Goal: Feedback & Contribution: Submit feedback/report problem

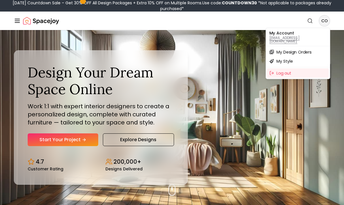
click at [312, 40] on div "My Account csigan65@gmail.com" at bounding box center [298, 37] width 62 height 16
click at [305, 56] on div "My Style" at bounding box center [298, 60] width 62 height 9
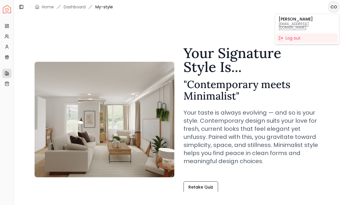
click at [73, 10] on html "Spacejoy Dashboard Overview Projects My Referrals My Profile Gift Card Balance …" at bounding box center [172, 102] width 344 height 205
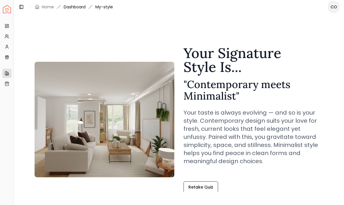
click at [75, 9] on link "Dashboard" at bounding box center [75, 7] width 22 height 6
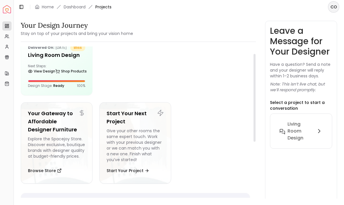
scroll to position [14, 0]
click at [69, 74] on link "Shop Products" at bounding box center [70, 71] width 31 height 8
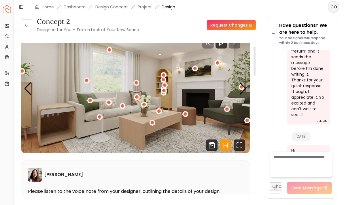
scroll to position [20, 0]
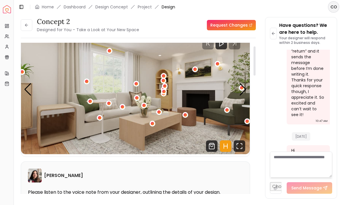
click at [27, 83] on div "Previous slide" at bounding box center [28, 89] width 8 height 13
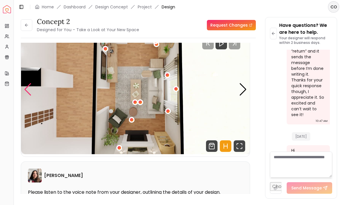
click at [29, 83] on div "Previous slide" at bounding box center [28, 89] width 8 height 13
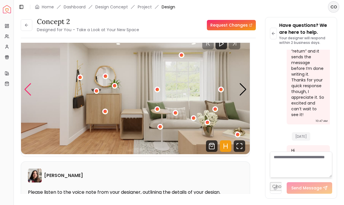
click at [26, 83] on div "Previous slide" at bounding box center [28, 89] width 8 height 13
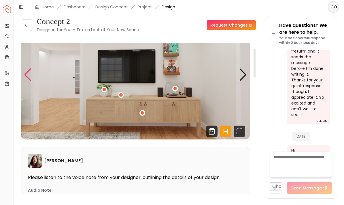
scroll to position [30, 0]
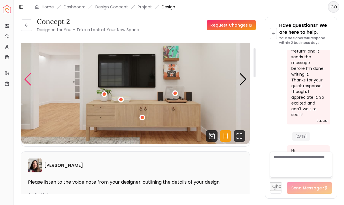
click at [27, 73] on div "Previous slide" at bounding box center [28, 79] width 8 height 13
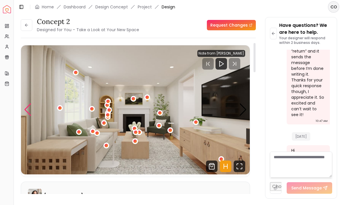
scroll to position [0, 0]
click at [241, 20] on link "Request Changes" at bounding box center [231, 25] width 49 height 10
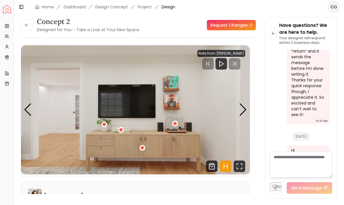
click at [140, 145] on div "3 / 5" at bounding box center [142, 148] width 6 height 6
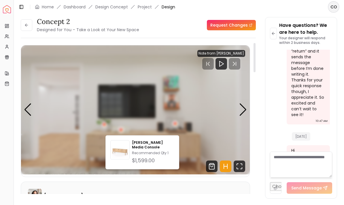
click at [197, 188] on div "Maria Castillero" at bounding box center [135, 195] width 215 height 14
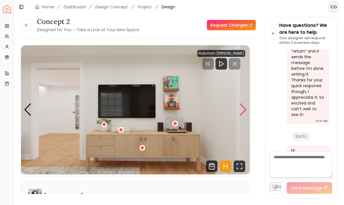
click at [240, 103] on div "Next slide" at bounding box center [243, 109] width 8 height 13
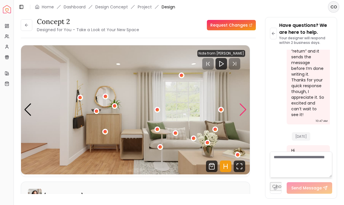
click at [242, 103] on div "Next slide" at bounding box center [243, 109] width 8 height 13
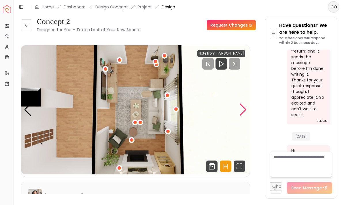
click at [242, 103] on div "Next slide" at bounding box center [243, 109] width 8 height 13
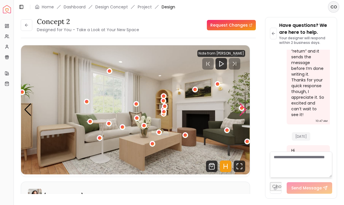
click at [241, 103] on div "Next slide" at bounding box center [243, 109] width 8 height 13
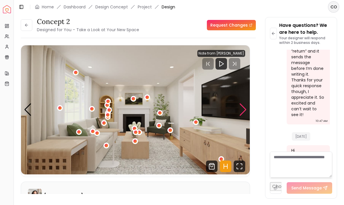
click at [58, 105] on div "2 / 5" at bounding box center [60, 108] width 6 height 6
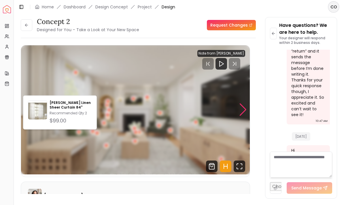
click at [41, 72] on img "2 / 5" at bounding box center [135, 109] width 229 height 129
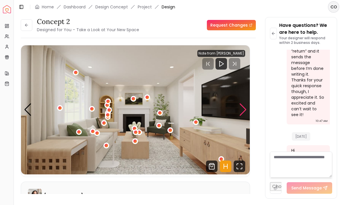
click at [91, 107] on div "2 / 5" at bounding box center [91, 108] width 3 height 3
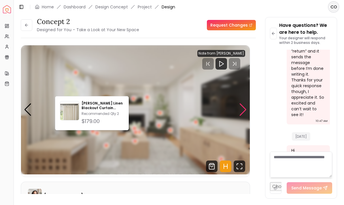
click at [57, 86] on img "2 / 5" at bounding box center [135, 109] width 229 height 129
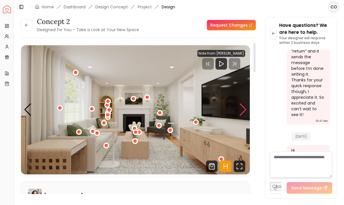
click at [59, 105] on div "2 / 5" at bounding box center [60, 108] width 6 height 6
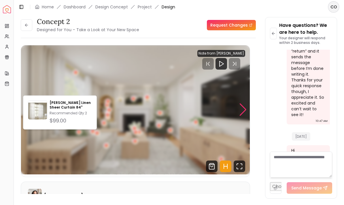
click at [61, 104] on div "2 / 5" at bounding box center [59, 107] width 7 height 7
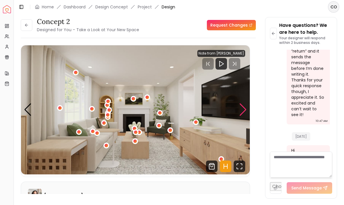
click at [59, 106] on div "2 / 5" at bounding box center [59, 107] width 3 height 3
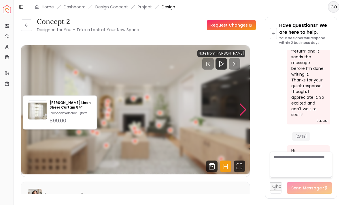
click at [36, 142] on img "2 / 5" at bounding box center [135, 109] width 229 height 129
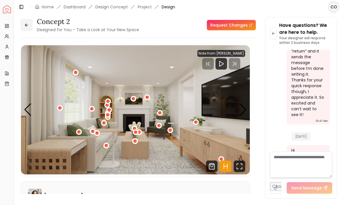
click at [31, 19] on button at bounding box center [27, 25] width 12 height 12
click at [32, 19] on button at bounding box center [27, 25] width 12 height 12
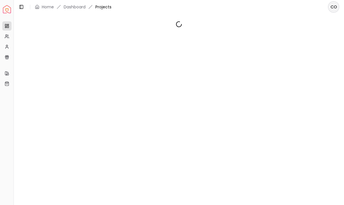
click at [123, 8] on header "Toggle Sidebar Home Dashboard Projects CO" at bounding box center [179, 7] width 330 height 14
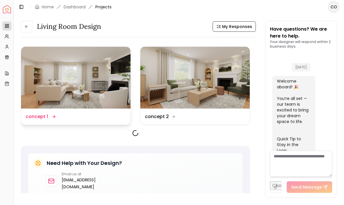
scroll to position [1000, 0]
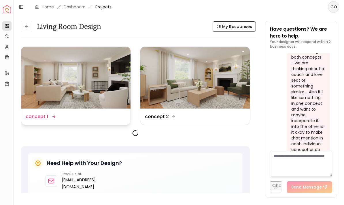
click at [104, 108] on img at bounding box center [76, 78] width 110 height 62
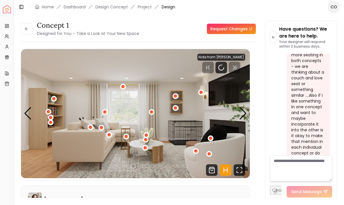
scroll to position [996, 0]
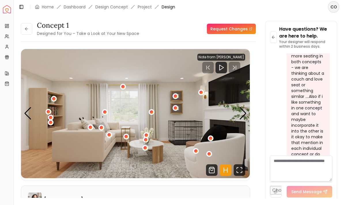
click at [56, 101] on div "1 / 5" at bounding box center [54, 99] width 6 height 6
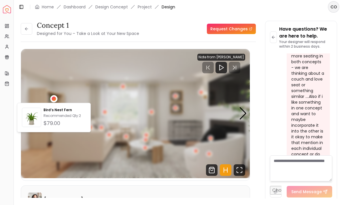
click at [40, 139] on img "1 / 5" at bounding box center [135, 113] width 229 height 129
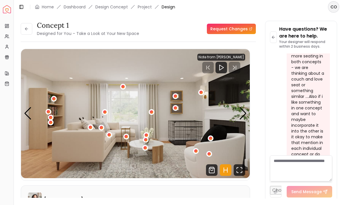
click at [48, 111] on div "1 / 5" at bounding box center [48, 111] width 3 height 3
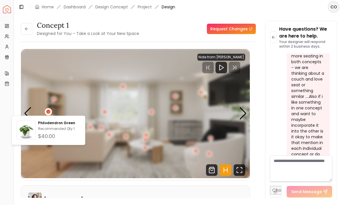
click at [47, 159] on img "1 / 5" at bounding box center [135, 113] width 229 height 129
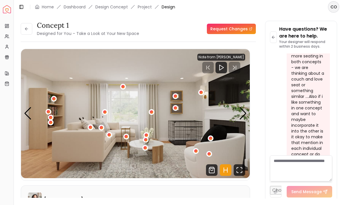
click at [52, 118] on div "1 / 5" at bounding box center [50, 117] width 3 height 3
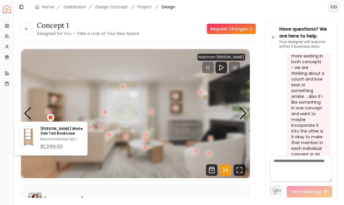
click at [112, 160] on img "1 / 5" at bounding box center [135, 113] width 229 height 129
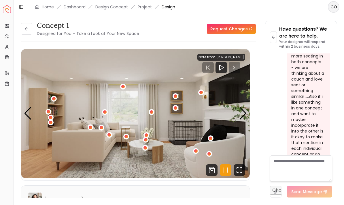
click at [51, 116] on div "1 / 5" at bounding box center [50, 117] width 3 height 3
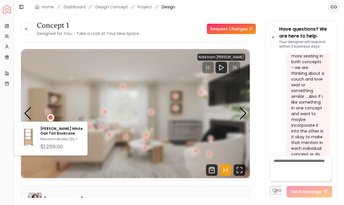
click at [37, 98] on img "1 / 5" at bounding box center [135, 113] width 229 height 129
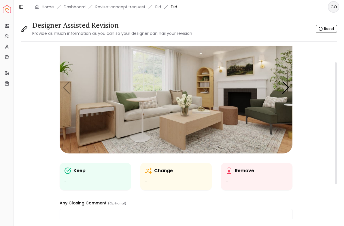
scroll to position [24, 0]
click at [205, 83] on img "1 / 5" at bounding box center [176, 87] width 233 height 131
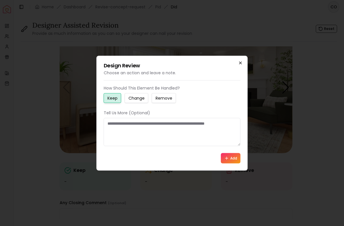
click at [242, 64] on icon "button" at bounding box center [240, 63] width 5 height 5
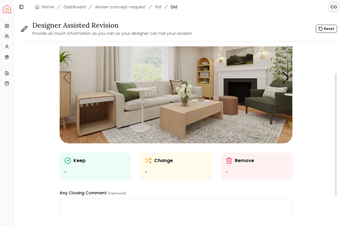
scroll to position [34, 0]
click at [287, 77] on div "Next slide" at bounding box center [286, 78] width 8 height 13
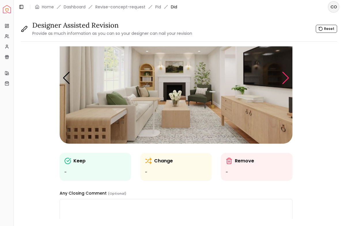
click at [287, 79] on div "Next slide" at bounding box center [286, 78] width 8 height 13
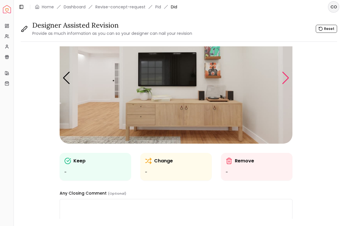
click at [288, 78] on div "Next slide" at bounding box center [286, 78] width 8 height 13
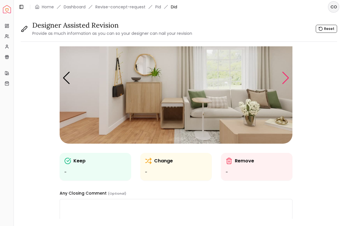
click at [290, 77] on div "Next slide" at bounding box center [286, 78] width 8 height 13
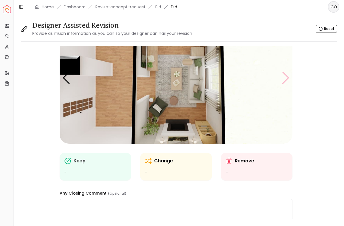
click at [289, 80] on img "5 / 5" at bounding box center [176, 78] width 233 height 131
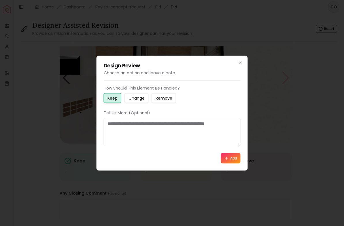
click at [241, 64] on icon "button" at bounding box center [240, 63] width 5 height 5
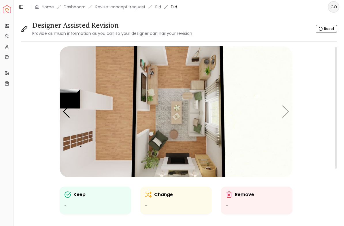
scroll to position [0, 0]
click at [182, 137] on img "5 / 5" at bounding box center [176, 111] width 233 height 131
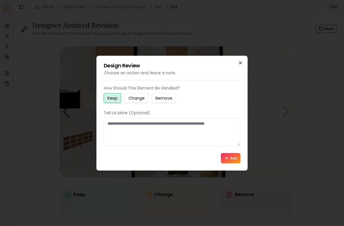
click at [243, 62] on icon "button" at bounding box center [240, 63] width 5 height 5
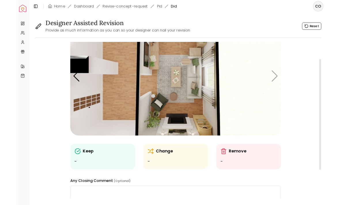
scroll to position [29, 0]
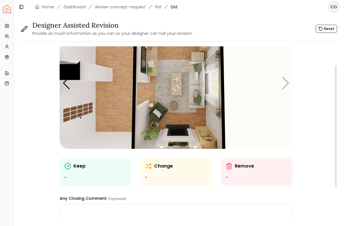
click at [163, 91] on img "5 / 5" at bounding box center [176, 83] width 233 height 131
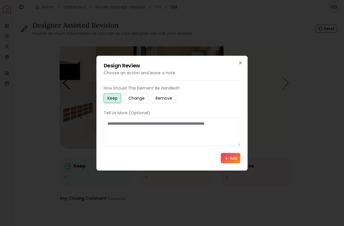
click at [165, 132] on textarea at bounding box center [172, 132] width 137 height 28
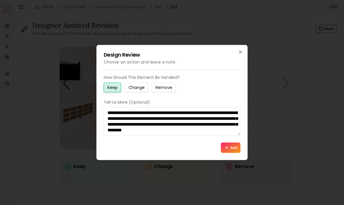
scroll to position [4, 0]
type textarea "**********"
click at [167, 92] on button "Remove" at bounding box center [164, 87] width 24 height 10
click at [236, 149] on button "Add" at bounding box center [231, 147] width 20 height 10
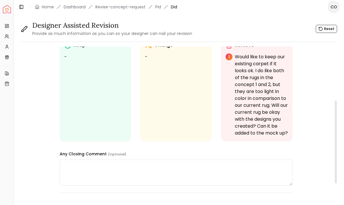
scroll to position [103, 0]
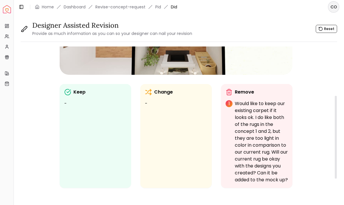
click at [263, 148] on p "Would like to keep our existing carpet if it looks ok. I do like both of the ru…" at bounding box center [261, 141] width 53 height 83
click at [268, 156] on p "Would like to keep our existing carpet if it looks ok. I do like both of the ru…" at bounding box center [261, 141] width 53 height 83
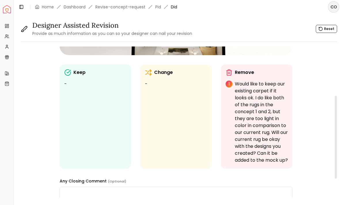
scroll to position [128, 0]
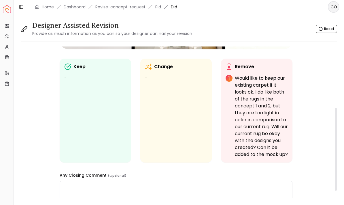
click at [258, 78] on p "Would like to keep our existing carpet if it looks ok. I do like both of the ru…" at bounding box center [261, 116] width 53 height 83
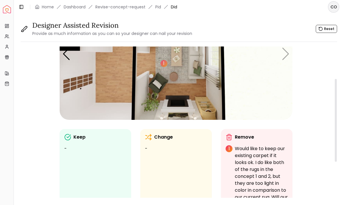
scroll to position [58, 0]
click at [163, 64] on div "1" at bounding box center [164, 63] width 7 height 7
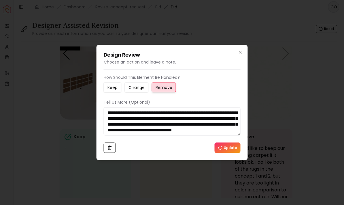
scroll to position [6, 0]
click at [241, 50] on icon "button" at bounding box center [240, 52] width 5 height 5
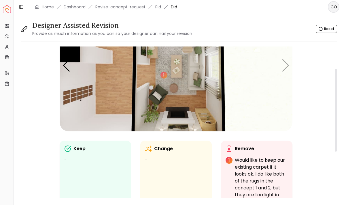
scroll to position [47, 0]
click at [209, 126] on img "5 / 5" at bounding box center [176, 65] width 233 height 131
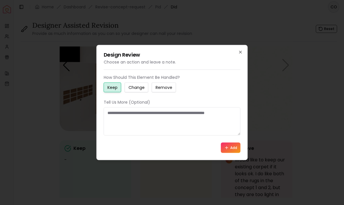
click at [214, 120] on textarea at bounding box center [172, 121] width 137 height 28
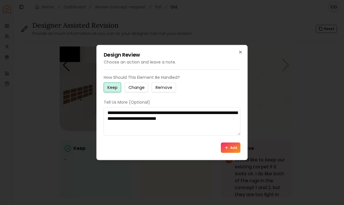
click at [162, 119] on textarea "**********" at bounding box center [172, 121] width 137 height 28
click at [223, 114] on textarea "**********" at bounding box center [172, 121] width 137 height 28
click at [161, 116] on textarea "**********" at bounding box center [172, 121] width 137 height 28
click at [229, 119] on textarea "**********" at bounding box center [172, 121] width 137 height 28
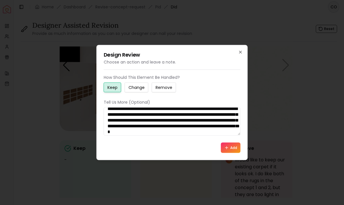
scroll to position [10, 0]
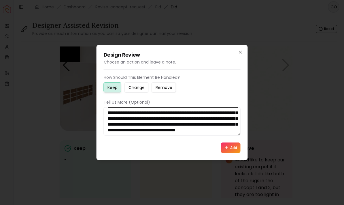
type textarea "**********"
click at [234, 152] on button "Add" at bounding box center [231, 147] width 20 height 10
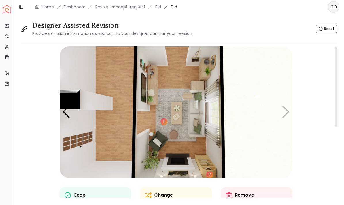
scroll to position [0, 0]
click at [201, 53] on img "5 / 5" at bounding box center [176, 111] width 233 height 131
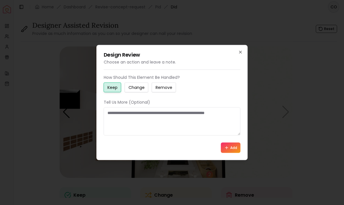
click at [141, 90] on button "Change" at bounding box center [137, 87] width 24 height 10
click at [172, 127] on textarea at bounding box center [172, 121] width 137 height 28
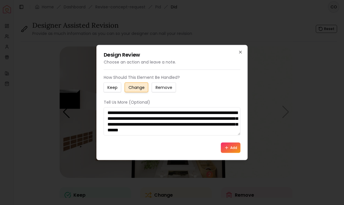
type textarea "**********"
click at [229, 151] on button "Add" at bounding box center [231, 147] width 20 height 10
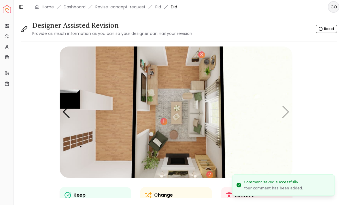
click at [205, 69] on img "5 / 5" at bounding box center [176, 111] width 233 height 131
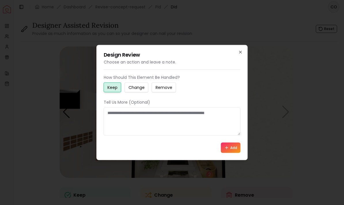
click at [139, 90] on button "Change" at bounding box center [137, 87] width 24 height 10
click at [171, 127] on textarea at bounding box center [172, 121] width 137 height 28
click at [239, 55] on h2 "Design Review" at bounding box center [172, 54] width 137 height 5
click at [243, 53] on icon "button" at bounding box center [240, 52] width 5 height 5
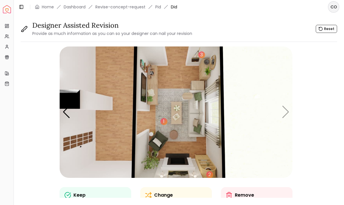
click at [208, 69] on img "5 / 5" at bounding box center [176, 111] width 233 height 131
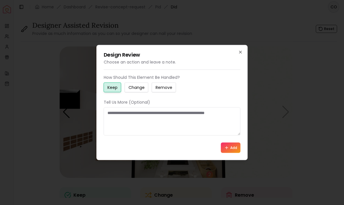
click at [143, 85] on small "Change" at bounding box center [137, 87] width 16 height 6
click at [238, 54] on icon "button" at bounding box center [240, 52] width 5 height 5
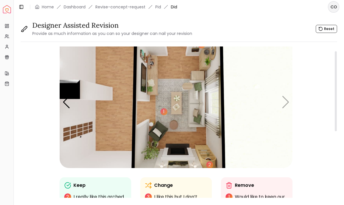
scroll to position [10, 0]
click at [292, 104] on img "5 / 5" at bounding box center [176, 102] width 233 height 131
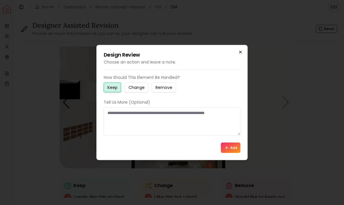
click at [238, 53] on icon "button" at bounding box center [240, 52] width 5 height 5
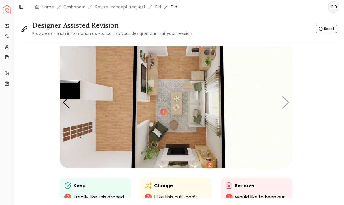
click at [286, 105] on img "5 / 5" at bounding box center [176, 102] width 233 height 131
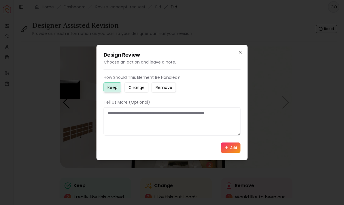
click at [240, 50] on icon "button" at bounding box center [240, 52] width 5 height 5
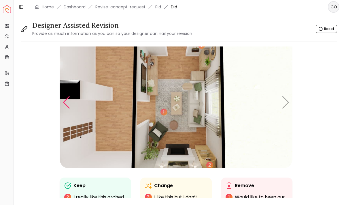
click at [66, 104] on div "Previous slide" at bounding box center [67, 102] width 8 height 13
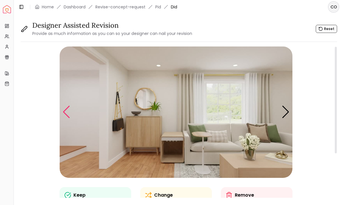
scroll to position [0, 0]
click at [288, 114] on div "Next slide" at bounding box center [286, 111] width 8 height 13
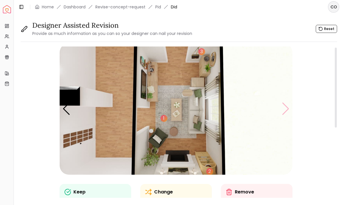
scroll to position [1, 0]
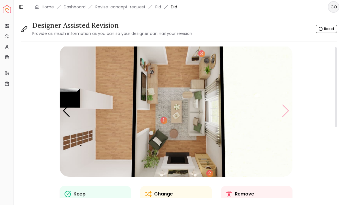
click at [202, 56] on div "3" at bounding box center [201, 53] width 7 height 7
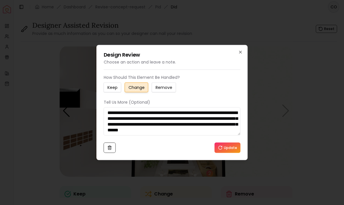
click at [169, 125] on textarea "**********" at bounding box center [172, 121] width 137 height 28
click at [240, 132] on textarea "**********" at bounding box center [172, 121] width 137 height 28
click at [235, 128] on textarea "**********" at bounding box center [172, 121] width 137 height 28
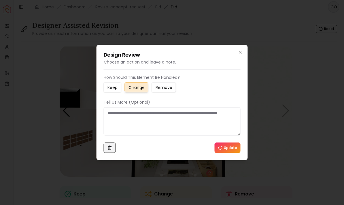
click at [111, 148] on icon at bounding box center [109, 147] width 3 height 3
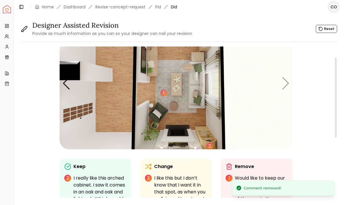
scroll to position [18, 0]
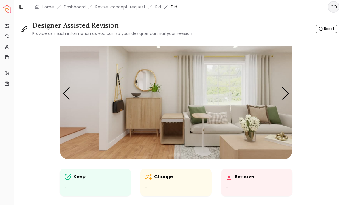
click at [117, 80] on img "4 / 5" at bounding box center [176, 93] width 233 height 131
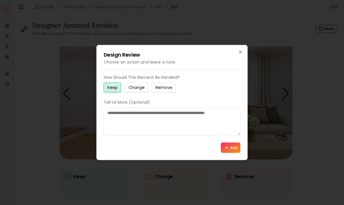
click at [142, 90] on button "Change" at bounding box center [137, 87] width 24 height 10
click at [135, 121] on textarea at bounding box center [172, 121] width 137 height 28
click at [116, 115] on textarea at bounding box center [172, 121] width 137 height 28
paste textarea "**********"
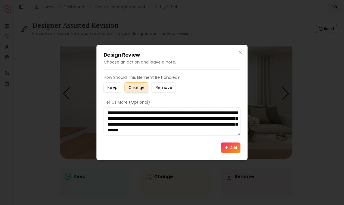
type textarea "**********"
click at [236, 149] on button "Add" at bounding box center [231, 147] width 20 height 10
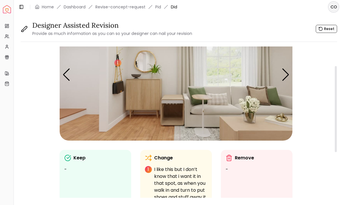
scroll to position [21, 0]
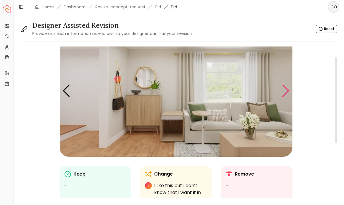
click at [287, 93] on div "Next slide" at bounding box center [286, 90] width 8 height 13
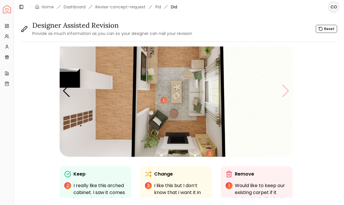
click at [288, 94] on img "5 / 5" at bounding box center [176, 90] width 233 height 131
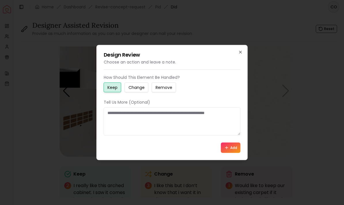
click at [239, 54] on h2 "Design Review" at bounding box center [172, 54] width 137 height 5
click at [240, 52] on icon "button" at bounding box center [240, 52] width 5 height 5
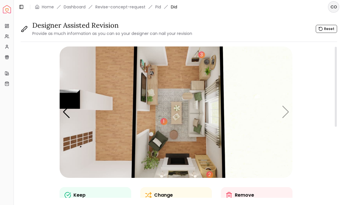
scroll to position [0, 0]
click at [201, 55] on div "3" at bounding box center [201, 54] width 7 height 7
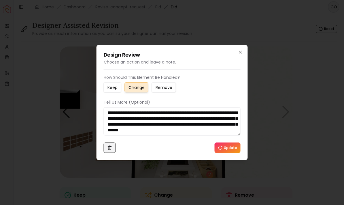
click at [109, 151] on button at bounding box center [110, 147] width 12 height 10
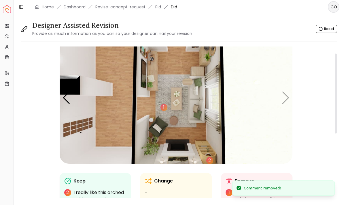
scroll to position [15, 0]
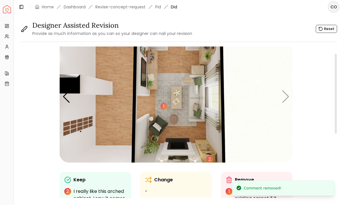
click at [284, 100] on img "5 / 5" at bounding box center [176, 96] width 233 height 131
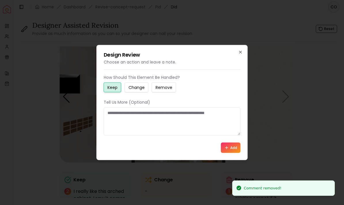
click at [244, 50] on div "Design Review Choose an action and leave a note. How Should This Element Be Han…" at bounding box center [172, 102] width 151 height 115
click at [239, 54] on icon "button" at bounding box center [240, 52] width 5 height 5
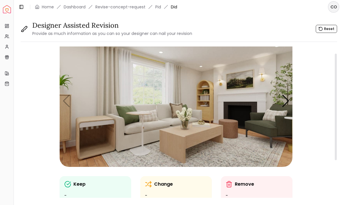
scroll to position [11, 0]
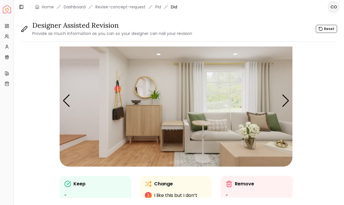
click at [142, 126] on img "4 / 5" at bounding box center [176, 100] width 233 height 131
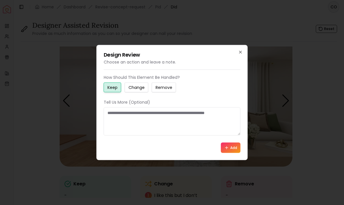
click at [145, 88] on small "Change" at bounding box center [137, 87] width 16 height 6
click at [169, 86] on small "Remove" at bounding box center [164, 87] width 17 height 6
click at [209, 125] on textarea at bounding box center [172, 121] width 137 height 28
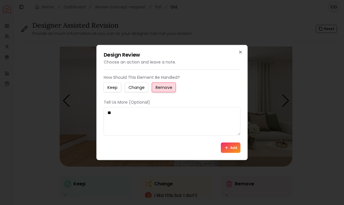
type textarea "*"
click at [247, 50] on div "Design Review Choose an action and leave a note. How Should This Element Be Han…" at bounding box center [172, 102] width 151 height 115
click at [241, 51] on icon "button" at bounding box center [241, 52] width 2 height 2
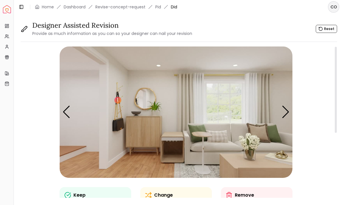
scroll to position [0, 0]
click at [127, 5] on link "Revise-concept-request" at bounding box center [120, 7] width 50 height 6
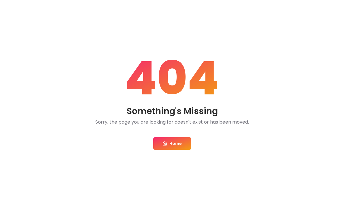
click at [181, 143] on link "Home" at bounding box center [172, 143] width 38 height 13
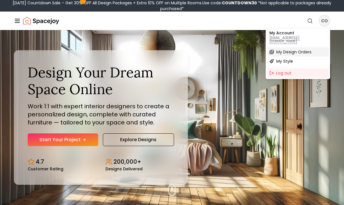
click at [307, 49] on span "My Design Orders" at bounding box center [293, 52] width 35 height 6
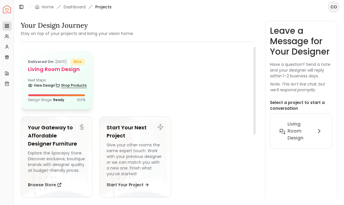
click at [70, 89] on link "Shop Products" at bounding box center [70, 85] width 31 height 8
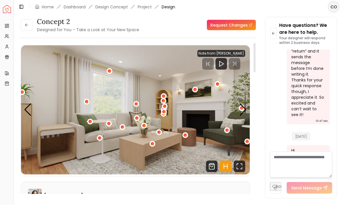
scroll to position [17, 0]
click at [23, 95] on img "1 / 5" at bounding box center [135, 109] width 229 height 129
click at [26, 103] on div "Previous slide" at bounding box center [28, 109] width 8 height 13
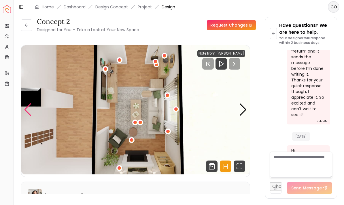
click at [165, 54] on img "5 / 5" at bounding box center [135, 109] width 229 height 129
click at [27, 103] on div "Previous slide" at bounding box center [28, 109] width 8 height 13
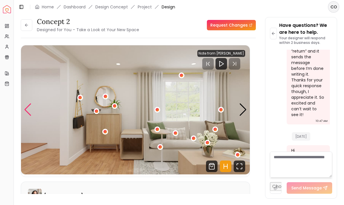
click at [107, 130] on div "4 / 5" at bounding box center [104, 131] width 3 height 3
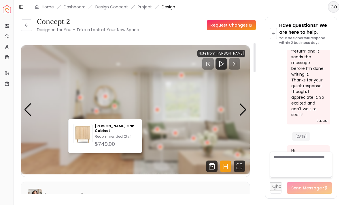
click at [157, 188] on div "[PERSON_NAME]" at bounding box center [135, 195] width 215 height 14
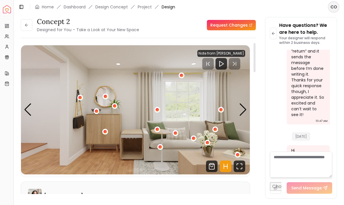
scroll to position [0, 0]
click at [244, 103] on div "Next slide" at bounding box center [243, 109] width 8 height 13
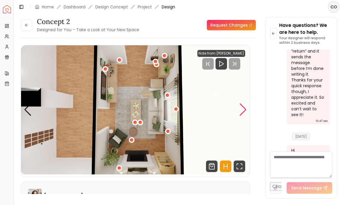
click at [246, 103] on div "Next slide" at bounding box center [243, 109] width 8 height 13
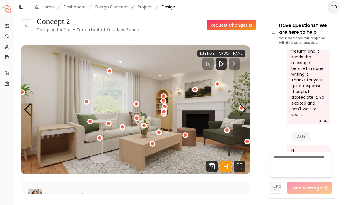
click at [240, 20] on link "Request Changes" at bounding box center [231, 25] width 49 height 10
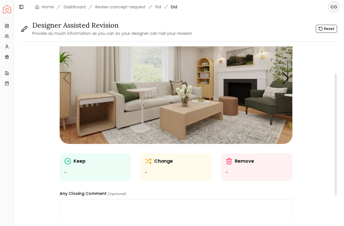
scroll to position [33, 0]
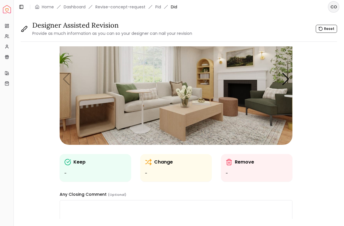
click at [66, 78] on img "1 / 5" at bounding box center [176, 79] width 233 height 131
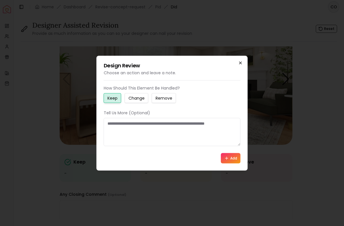
click at [242, 62] on icon "button" at bounding box center [240, 63] width 5 height 5
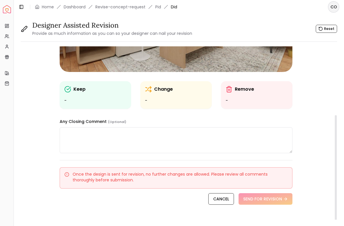
scroll to position [105, 0]
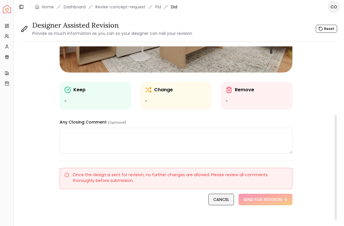
click at [227, 199] on link "CANCEL" at bounding box center [221, 200] width 26 height 12
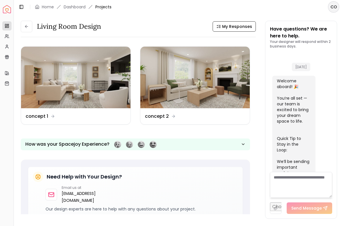
scroll to position [682, 0]
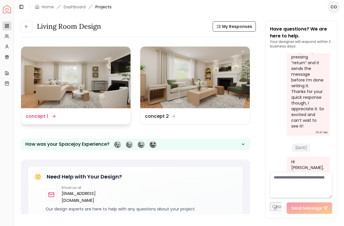
click at [113, 113] on div "Design Name concept 1" at bounding box center [76, 116] width 100 height 7
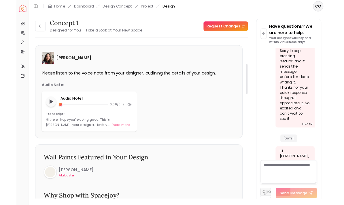
scroll to position [14, 0]
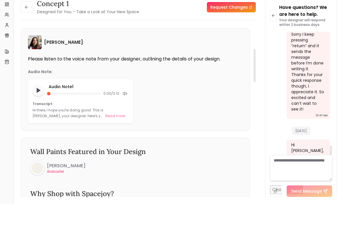
click at [301, 177] on textarea at bounding box center [301, 190] width 63 height 26
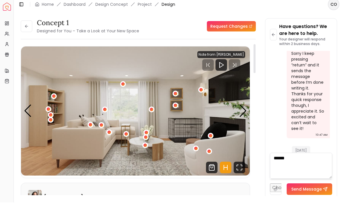
scroll to position [17, 0]
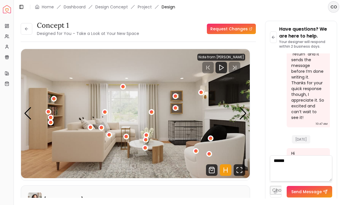
click at [300, 171] on textarea "*****" at bounding box center [301, 168] width 63 height 26
click at [300, 174] on textarea "**********" at bounding box center [301, 168] width 63 height 26
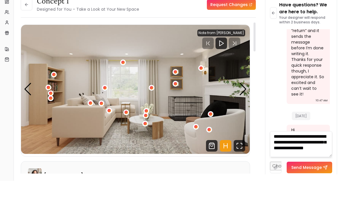
scroll to position [0, 0]
type textarea "**********"
click at [323, 155] on textarea "**********" at bounding box center [301, 168] width 63 height 26
click at [309, 161] on textarea "**********" at bounding box center [301, 168] width 63 height 26
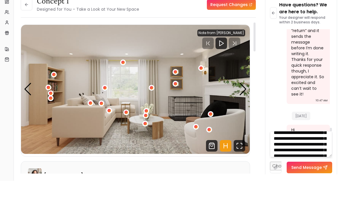
scroll to position [27, 0]
click at [326, 155] on textarea "**********" at bounding box center [301, 168] width 63 height 26
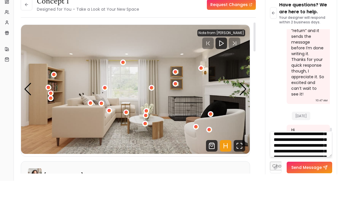
scroll to position [43, 0]
click at [321, 159] on textarea "**********" at bounding box center [301, 168] width 63 height 26
click at [312, 155] on textarea "**********" at bounding box center [301, 168] width 63 height 26
click at [293, 158] on textarea "**********" at bounding box center [301, 168] width 63 height 26
click at [309, 155] on textarea "**********" at bounding box center [301, 168] width 63 height 26
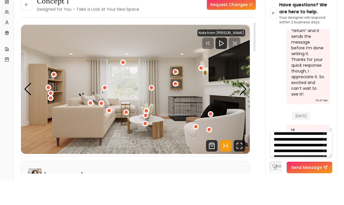
click at [313, 155] on textarea "**********" at bounding box center [301, 168] width 63 height 26
click at [296, 155] on textarea "**********" at bounding box center [301, 168] width 63 height 26
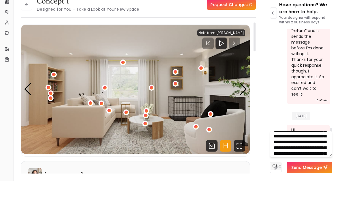
scroll to position [59, 0]
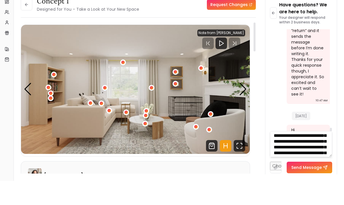
click at [327, 155] on textarea "**********" at bounding box center [301, 168] width 63 height 26
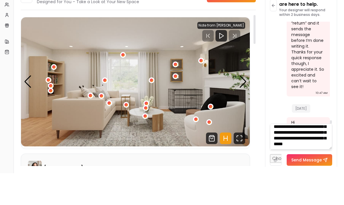
scroll to position [106, 0]
click at [310, 155] on textarea "**********" at bounding box center [301, 168] width 63 height 26
click at [315, 155] on textarea "**********" at bounding box center [301, 168] width 63 height 26
click at [313, 155] on textarea "**********" at bounding box center [301, 168] width 63 height 26
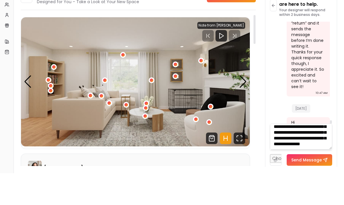
scroll to position [146, 0]
type textarea "**********"
click at [318, 186] on button "Send Message" at bounding box center [310, 192] width 46 height 12
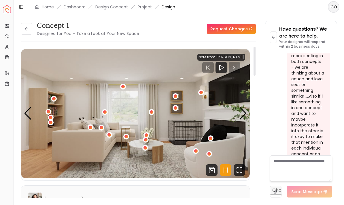
scroll to position [996, 0]
click at [226, 164] on icon "Hotspots Toggle" at bounding box center [226, 170] width 12 height 12
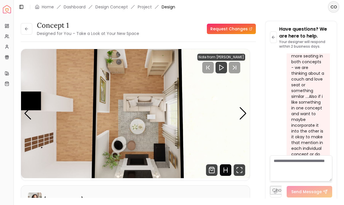
click at [106, 57] on img "5 / 5" at bounding box center [135, 113] width 229 height 129
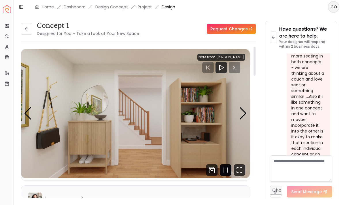
scroll to position [0, 0]
click at [32, 100] on img "4 / 5" at bounding box center [135, 113] width 229 height 129
click at [31, 28] on button at bounding box center [27, 29] width 12 height 12
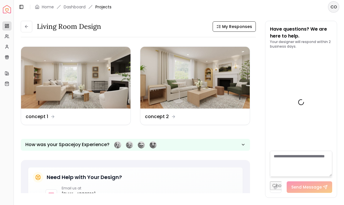
scroll to position [1000, 0]
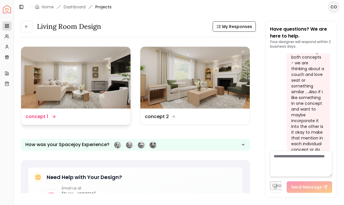
click at [108, 107] on img at bounding box center [76, 78] width 110 height 62
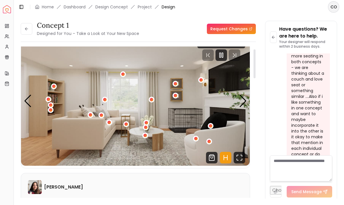
scroll to position [7, 0]
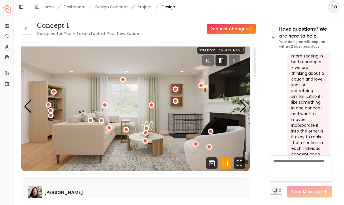
click at [246, 29] on link "Request Changes" at bounding box center [231, 29] width 49 height 10
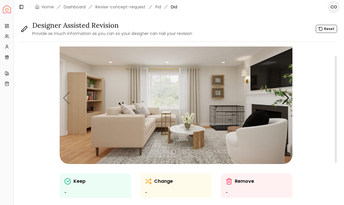
scroll to position [13, 0]
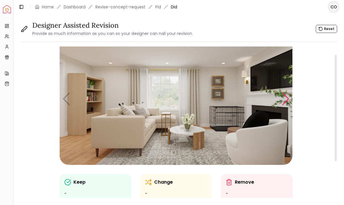
click at [288, 105] on div "Next slide" at bounding box center [286, 99] width 8 height 13
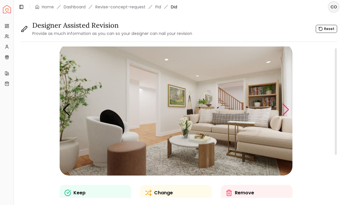
scroll to position [3, 0]
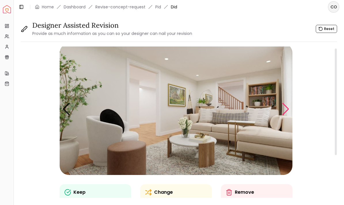
click at [289, 110] on div "Next slide" at bounding box center [286, 109] width 8 height 13
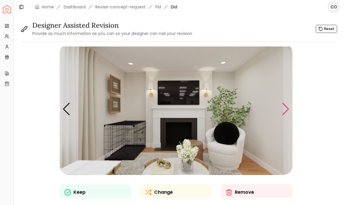
click at [284, 110] on div "Next slide" at bounding box center [286, 109] width 8 height 13
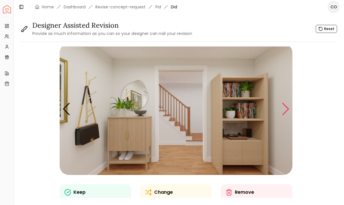
click at [288, 109] on div "Next slide" at bounding box center [286, 109] width 8 height 13
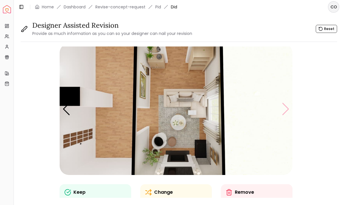
click at [291, 108] on img "5 / 5" at bounding box center [176, 109] width 233 height 131
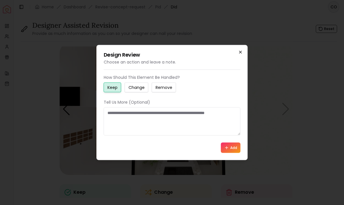
click at [241, 53] on icon "button" at bounding box center [240, 52] width 5 height 5
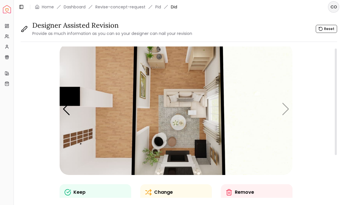
click at [288, 109] on img "5 / 5" at bounding box center [176, 109] width 233 height 131
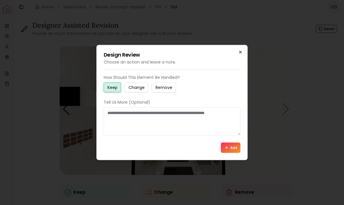
click at [242, 52] on icon "button" at bounding box center [240, 52] width 5 height 5
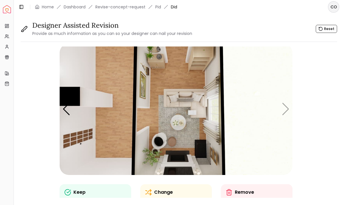
click at [284, 109] on img "5 / 5" at bounding box center [176, 109] width 233 height 131
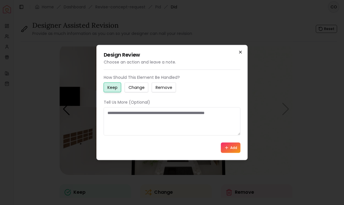
click at [242, 54] on icon "button" at bounding box center [240, 52] width 5 height 5
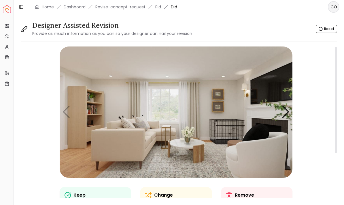
scroll to position [0, 0]
click at [285, 114] on div "Next slide" at bounding box center [286, 111] width 8 height 13
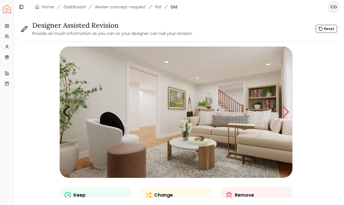
click at [223, 120] on img "2 / 5" at bounding box center [176, 111] width 233 height 131
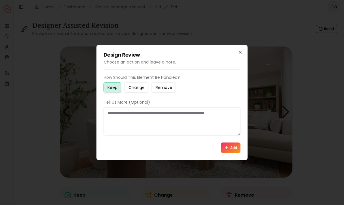
click at [242, 52] on icon "button" at bounding box center [240, 52] width 5 height 5
